Goal: Information Seeking & Learning: Learn about a topic

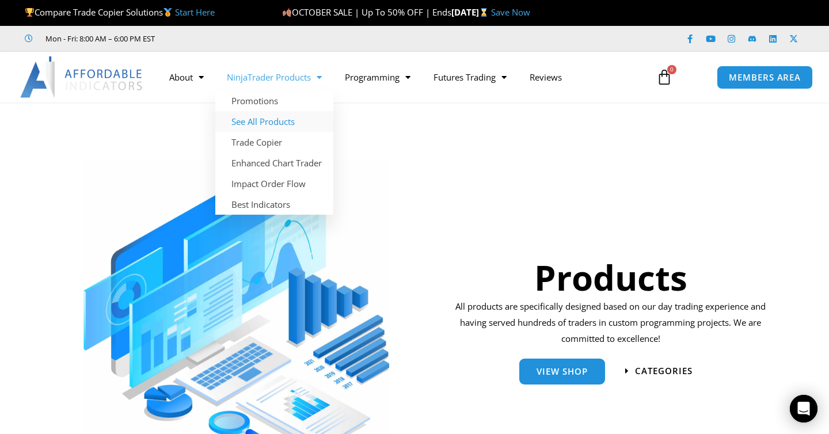
click at [276, 121] on link "See All Products" at bounding box center [274, 121] width 118 height 21
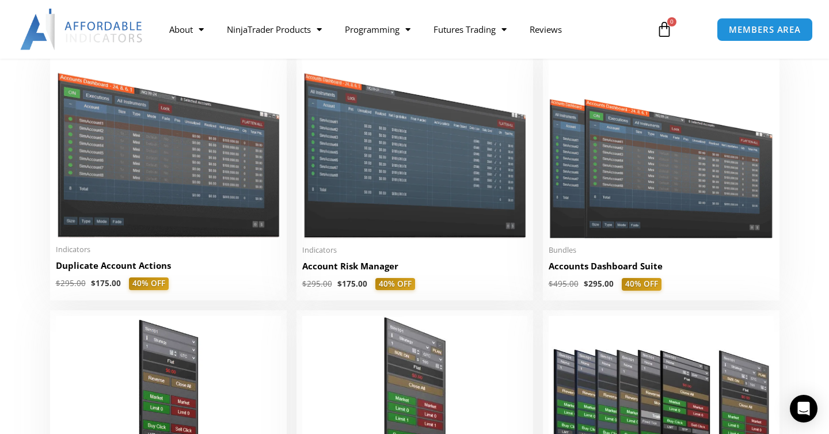
scroll to position [404, 0]
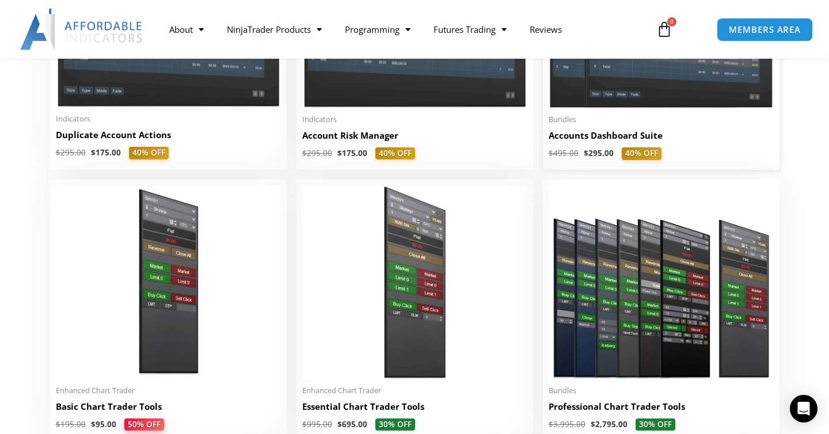
click at [655, 89] on img at bounding box center [661, 18] width 225 height 180
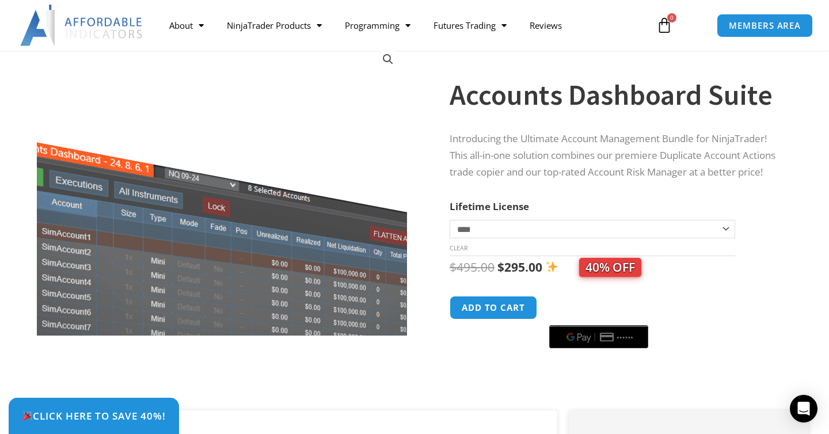
scroll to position [96, 0]
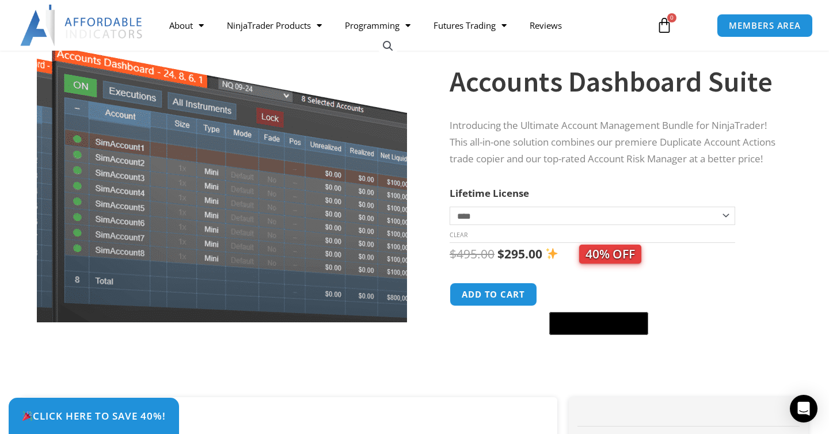
click at [191, 199] on img at bounding box center [235, 164] width 539 height 431
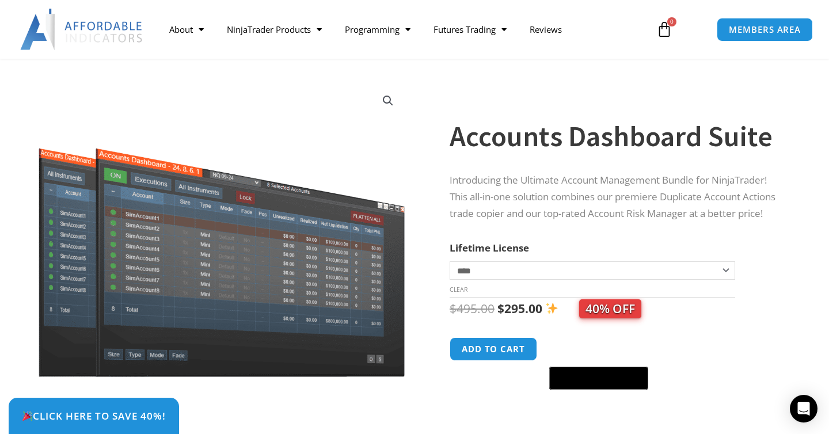
scroll to position [0, 0]
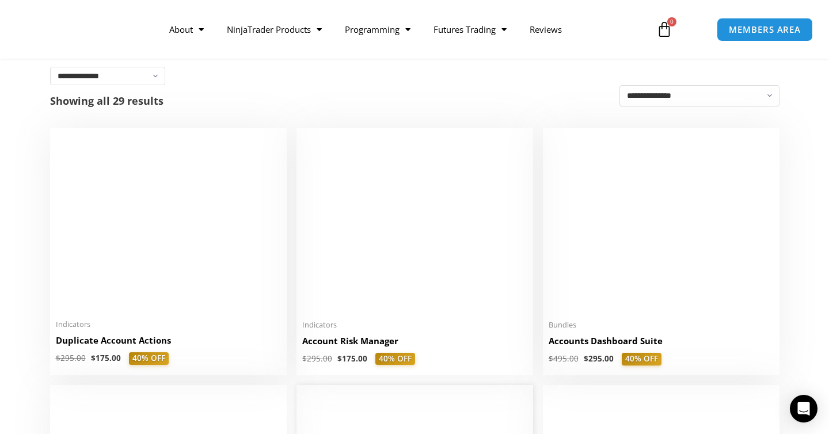
scroll to position [195, 0]
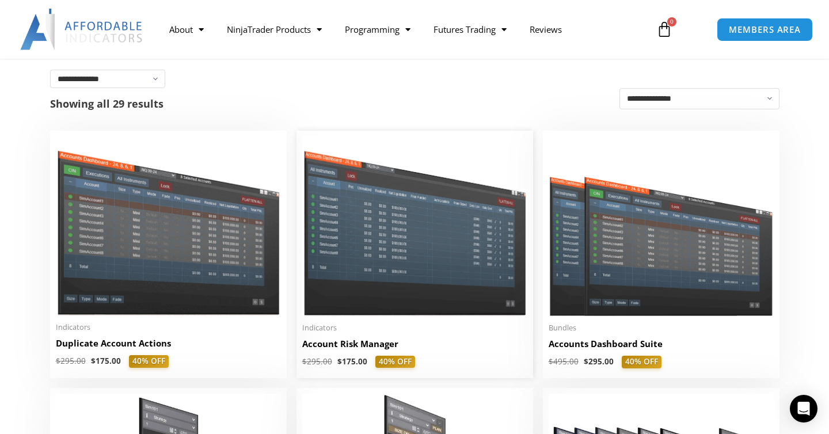
click at [379, 243] on img at bounding box center [414, 225] width 225 height 179
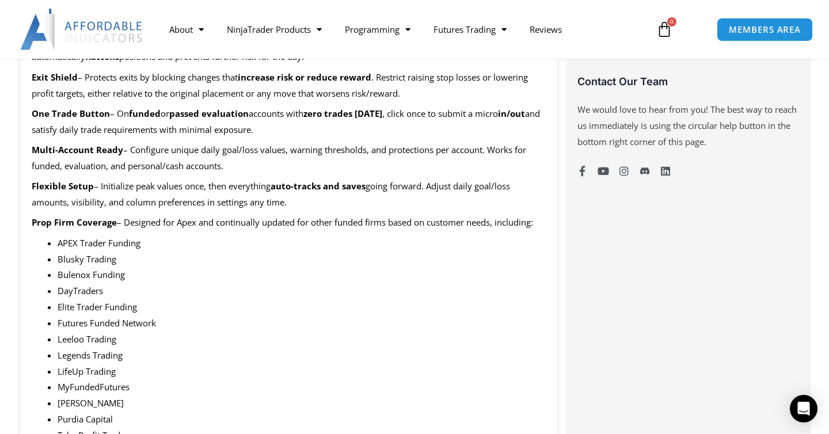
scroll to position [820, 0]
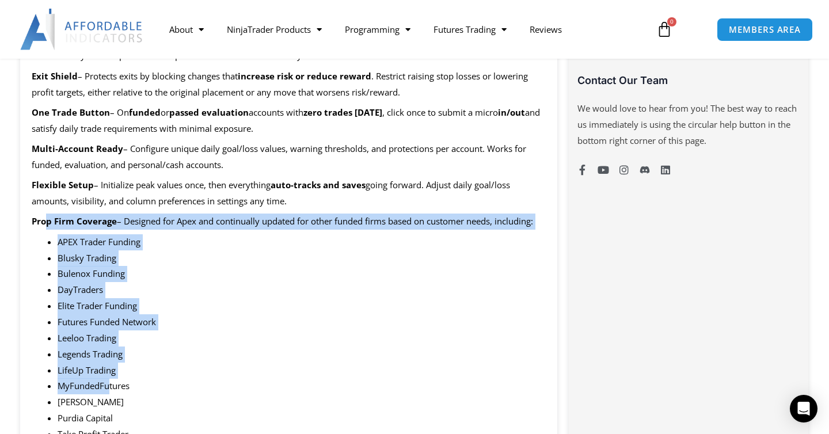
drag, startPoint x: 48, startPoint y: 222, endPoint x: 107, endPoint y: 386, distance: 173.7
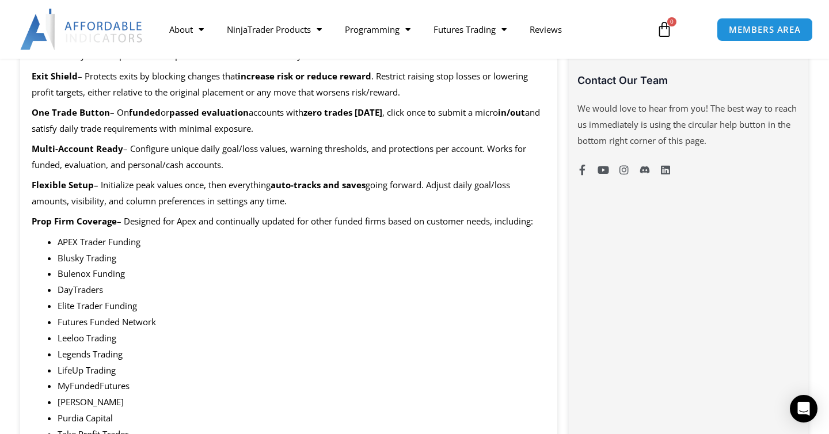
click at [103, 385] on span "MyFundedFutures" at bounding box center [94, 386] width 72 height 12
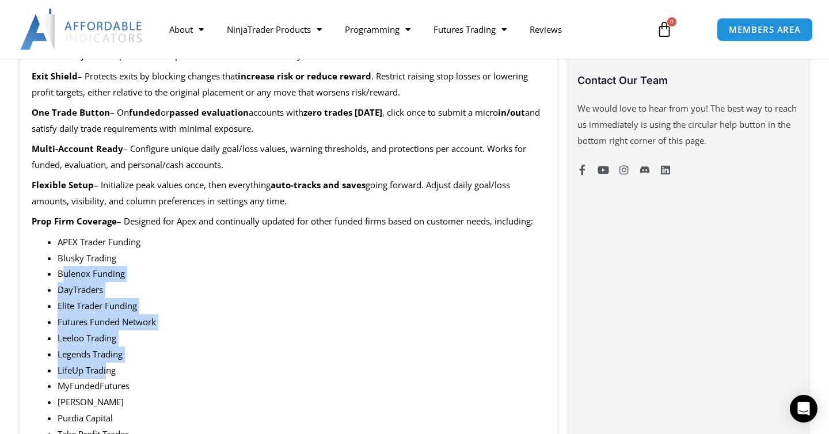
drag, startPoint x: 108, startPoint y: 374, endPoint x: 61, endPoint y: 257, distance: 126.0
click at [61, 258] on ul "APEX Trader Funding Blusky Trading Bulenox Funding DayTraders Elite Trader Fund…" at bounding box center [302, 378] width 488 height 288
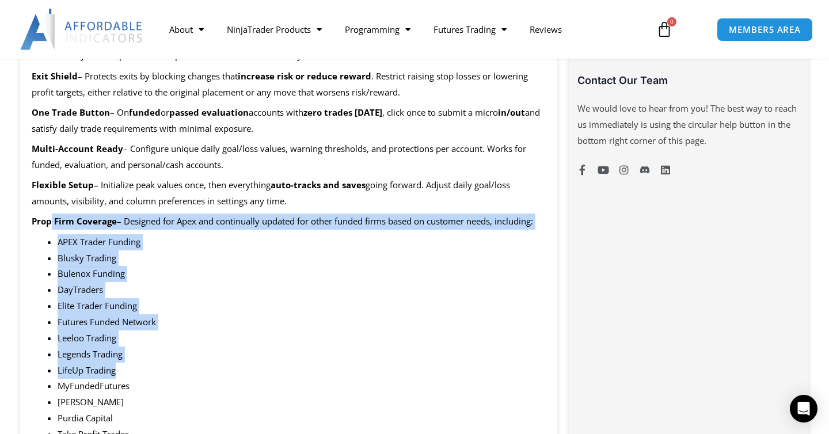
drag, startPoint x: 49, startPoint y: 229, endPoint x: 116, endPoint y: 367, distance: 153.7
click at [116, 367] on span "LifeUp Trading" at bounding box center [87, 370] width 58 height 12
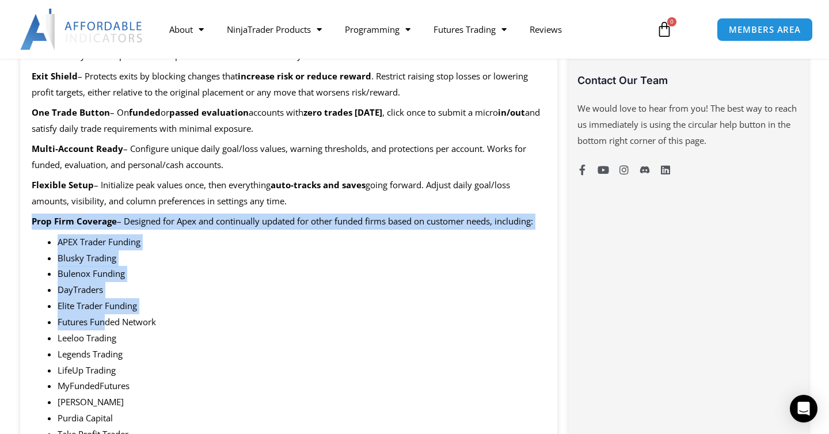
drag, startPoint x: 28, startPoint y: 218, endPoint x: 107, endPoint y: 325, distance: 133.0
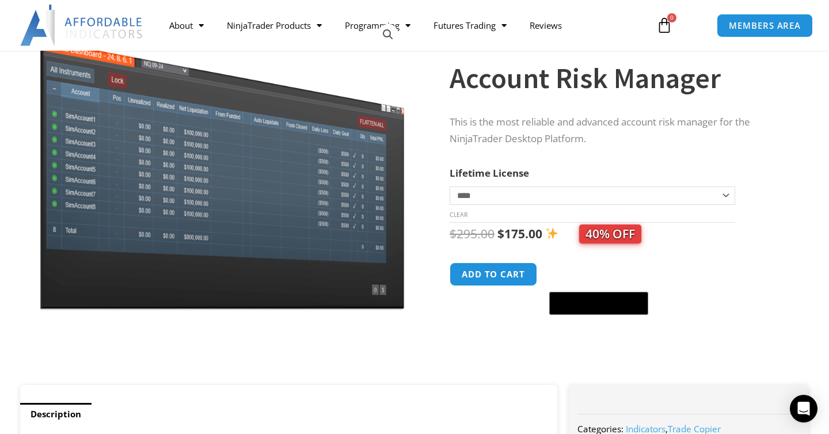
scroll to position [0, 0]
